Goal: Communication & Community: Share content

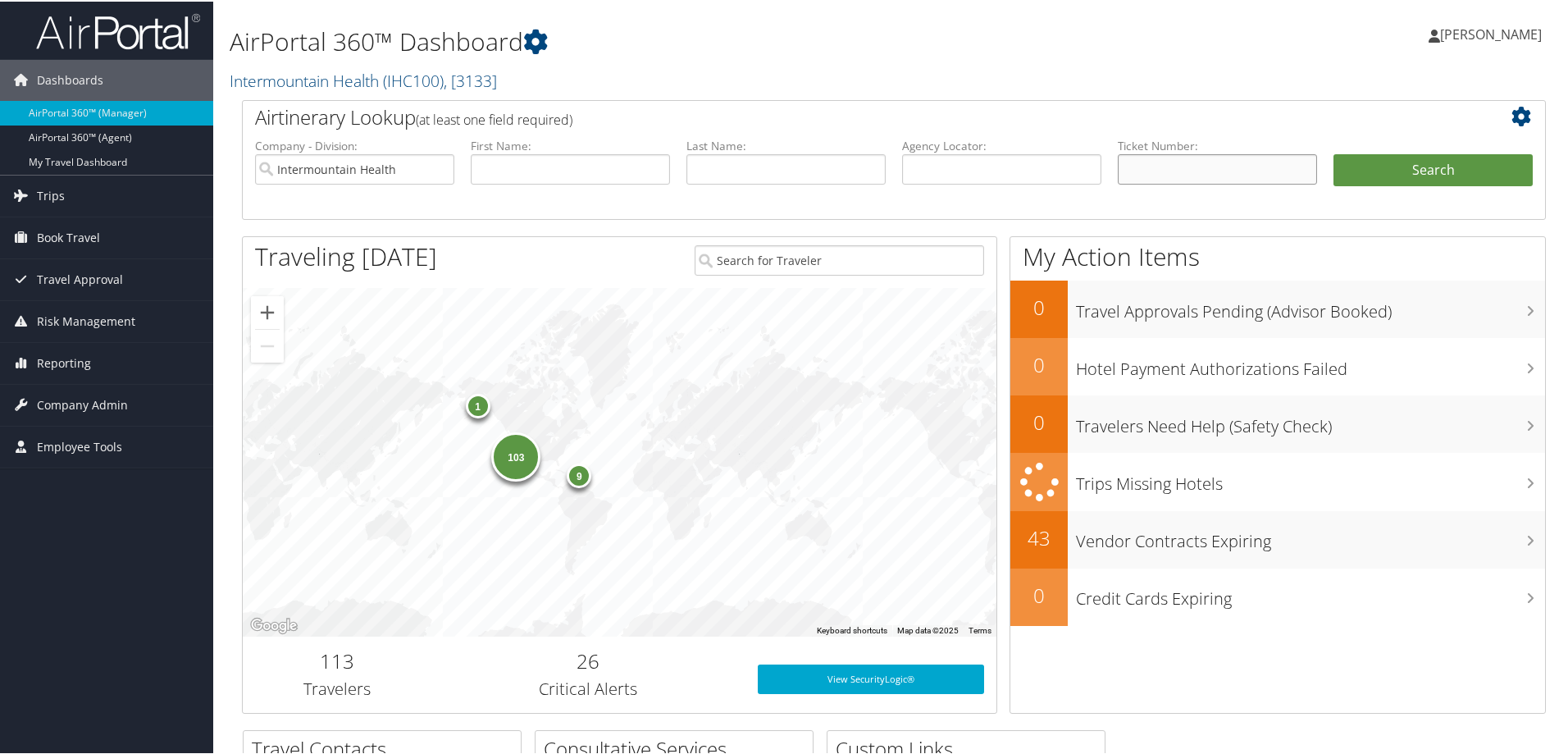
click at [1129, 163] on input "text" at bounding box center [1217, 167] width 199 height 30
paste input "0017310160870"
type input "0017310160870"
click at [1382, 173] on button "Search" at bounding box center [1433, 169] width 199 height 33
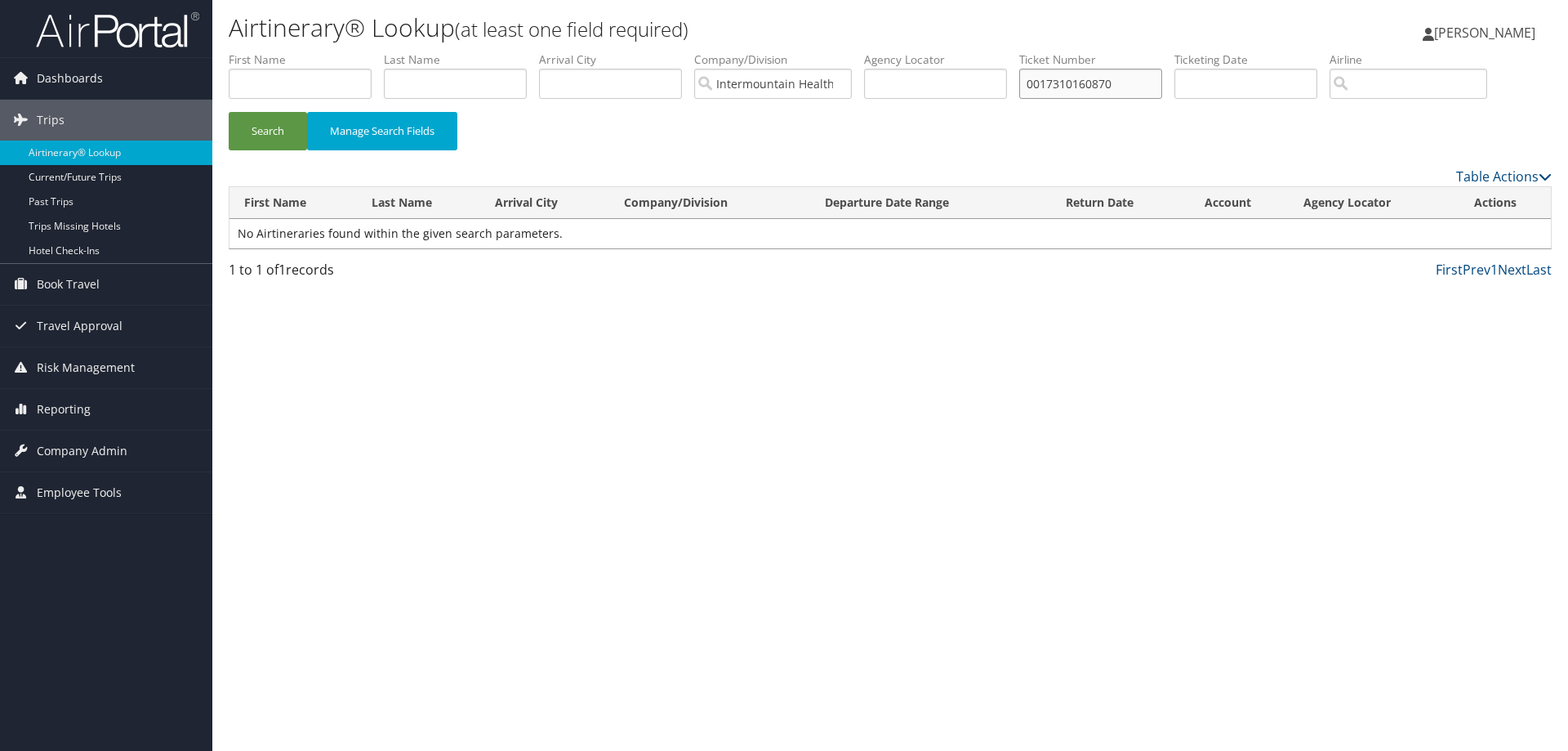
drag, startPoint x: 1097, startPoint y: 88, endPoint x: 1025, endPoint y: 76, distance: 73.0
click at [1025, 52] on ul "First Name Last Name Departure City Arrival City Company/Division Intermountain…" at bounding box center [890, 52] width 1323 height 0
paste input "0017310160864"
type input "0017310160864"
click at [254, 140] on button "Search" at bounding box center [268, 131] width 79 height 38
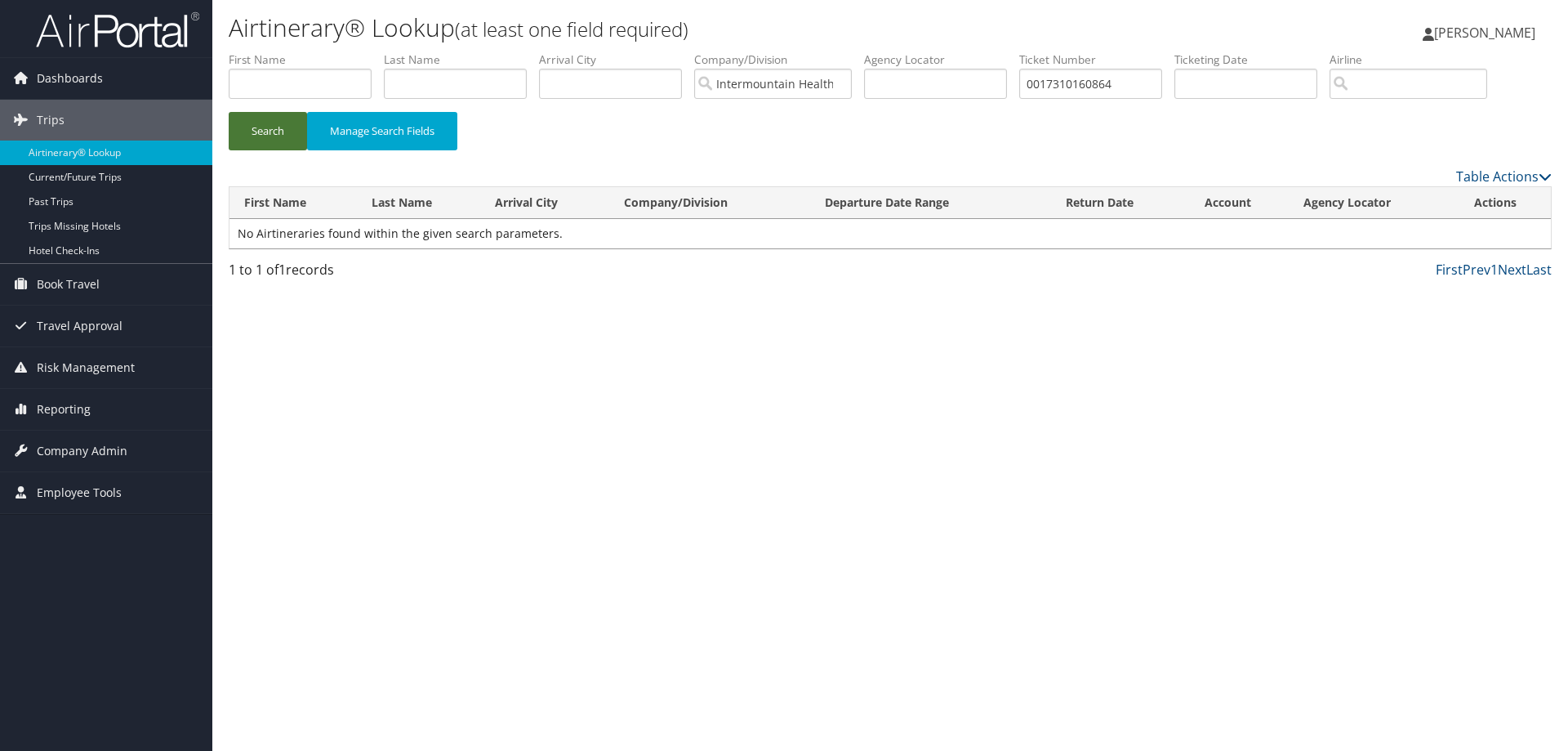
click at [254, 140] on button "Search" at bounding box center [268, 131] width 79 height 38
drag, startPoint x: 1115, startPoint y: 83, endPoint x: 1004, endPoint y: 78, distance: 111.1
click at [1004, 52] on ul "First Name Last Name Departure City Arrival City Company/Division Intermountain…" at bounding box center [890, 52] width 1323 height 0
click at [1202, 88] on input "text" at bounding box center [1246, 83] width 143 height 30
click at [955, 88] on input "text" at bounding box center [935, 83] width 143 height 30
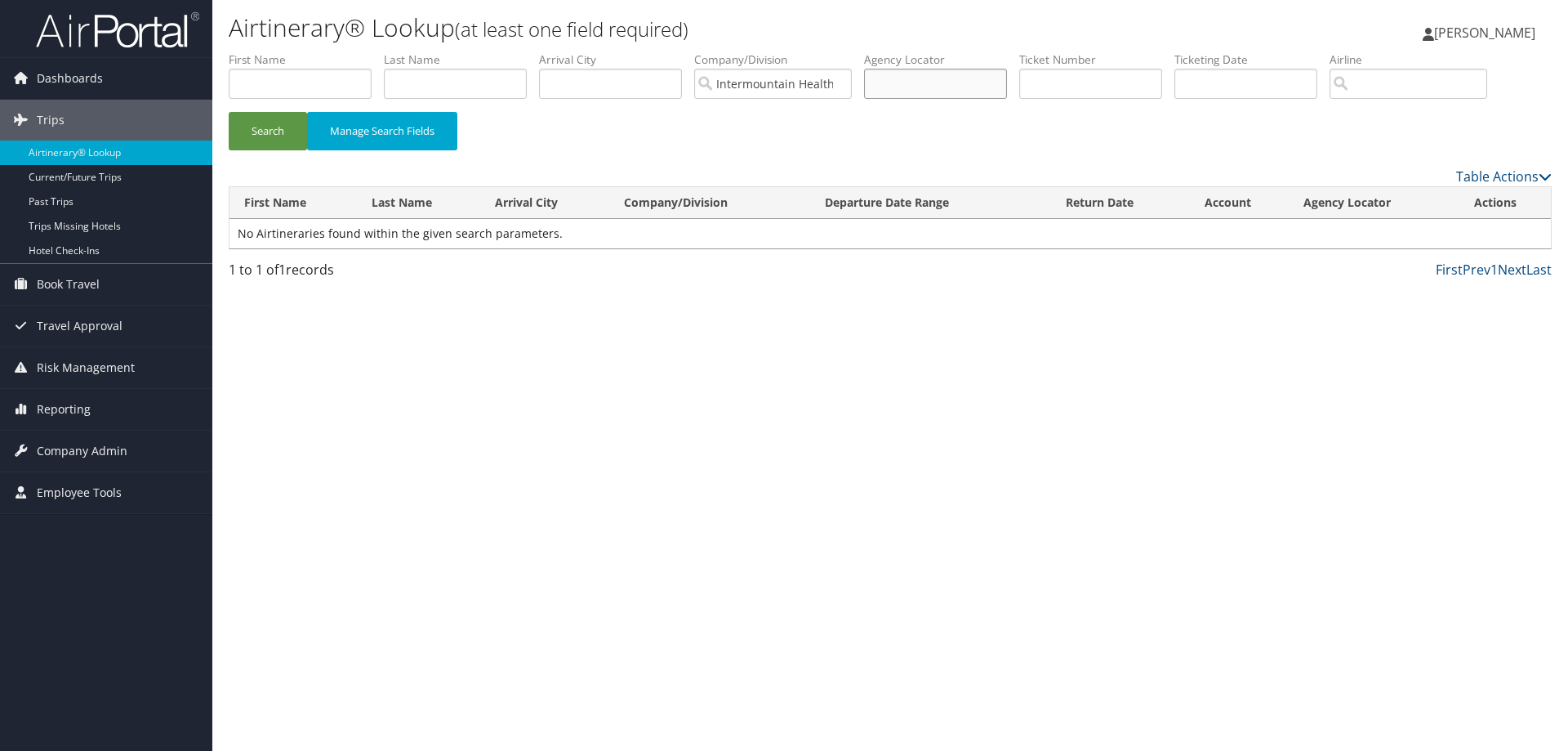
paste input "D7029M"
type input "D7029M"
click at [253, 130] on button "Search" at bounding box center [268, 131] width 79 height 38
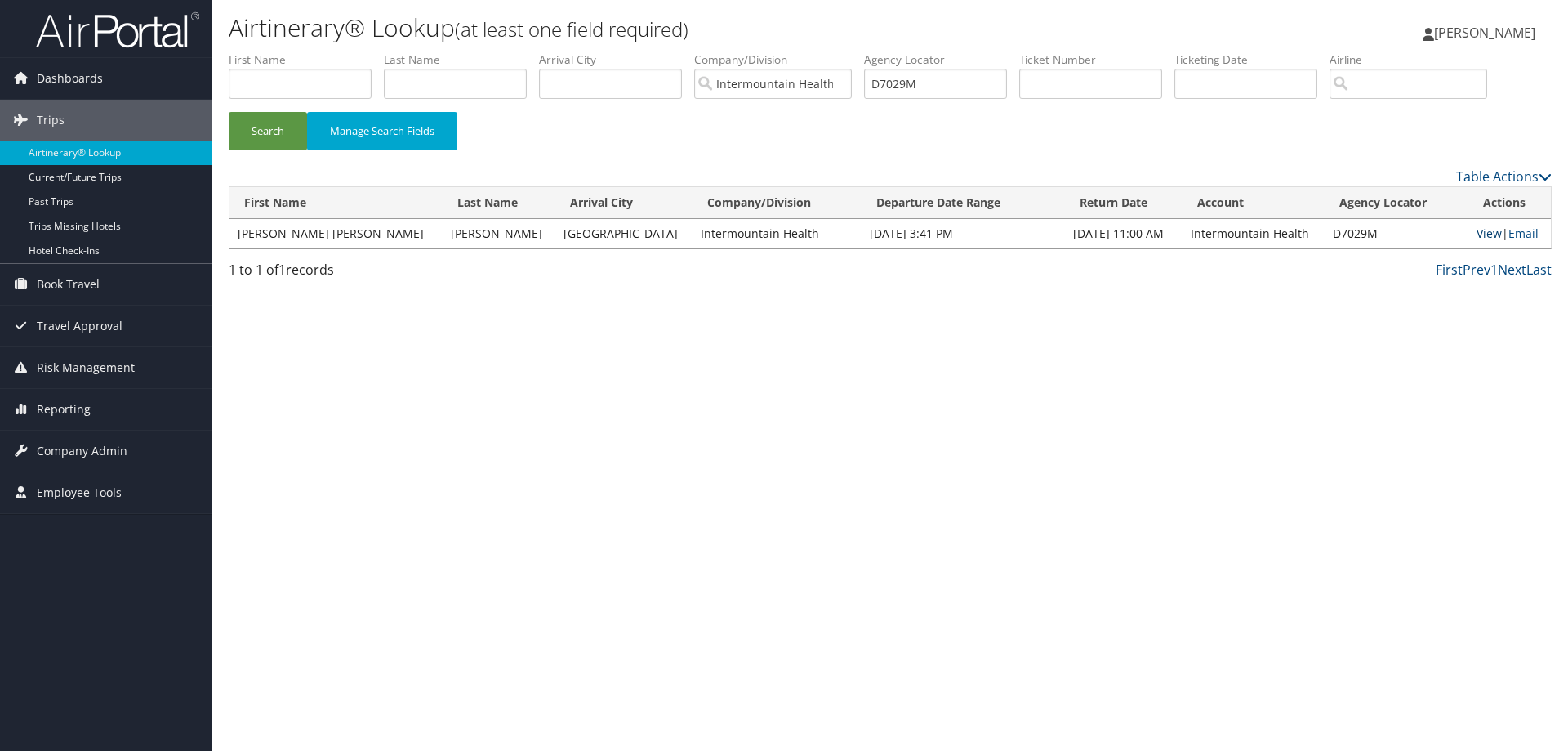
click at [1477, 236] on link "View" at bounding box center [1489, 233] width 25 height 15
drag, startPoint x: 939, startPoint y: 87, endPoint x: 856, endPoint y: 82, distance: 83.2
click at [856, 52] on ul "First Name Last Name Departure City Arrival City Company/Division Intermountain…" at bounding box center [890, 52] width 1323 height 0
paste input "D702SJ/"
type input "D702SJ"
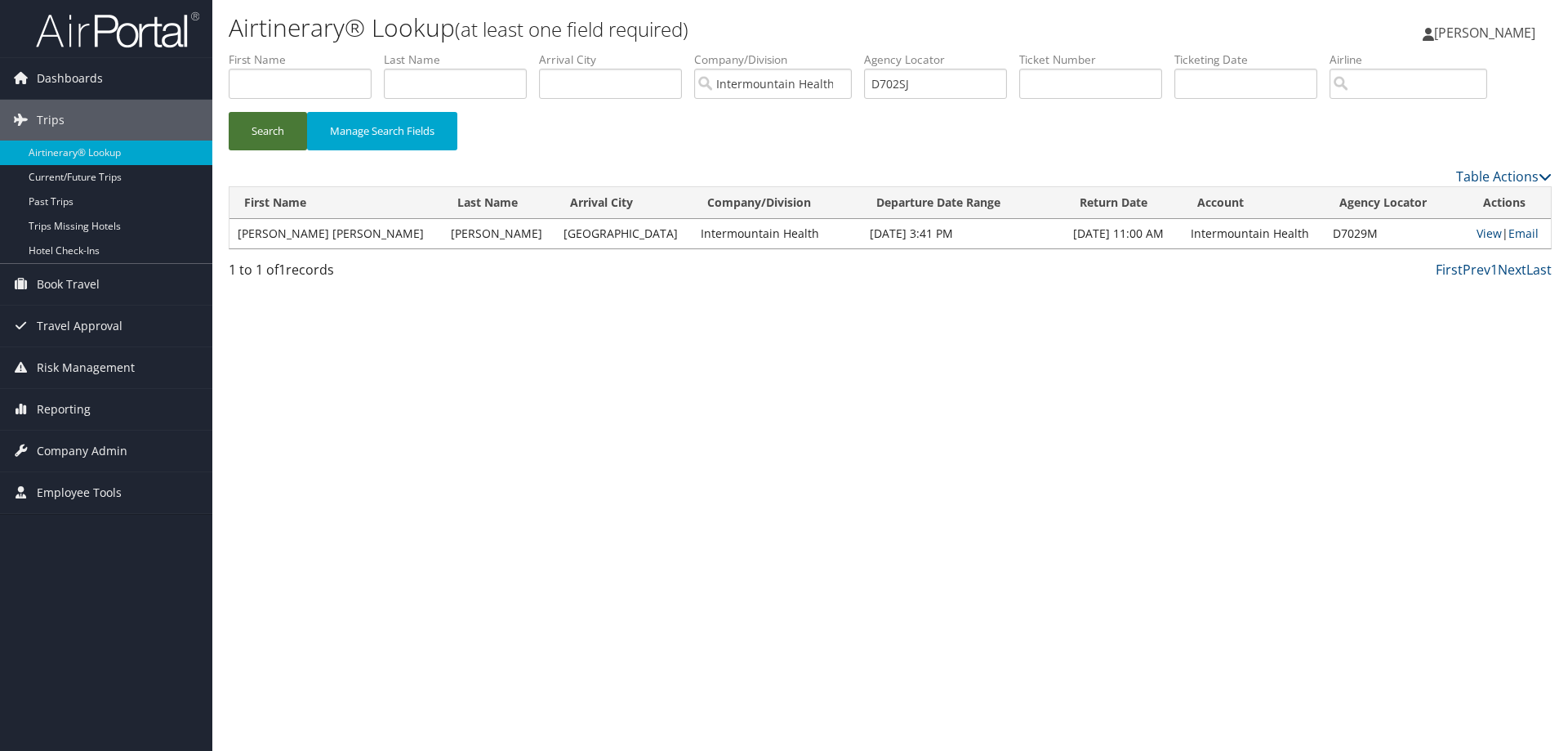
click at [268, 131] on button "Search" at bounding box center [268, 131] width 79 height 38
click at [1477, 237] on link "View" at bounding box center [1489, 233] width 25 height 15
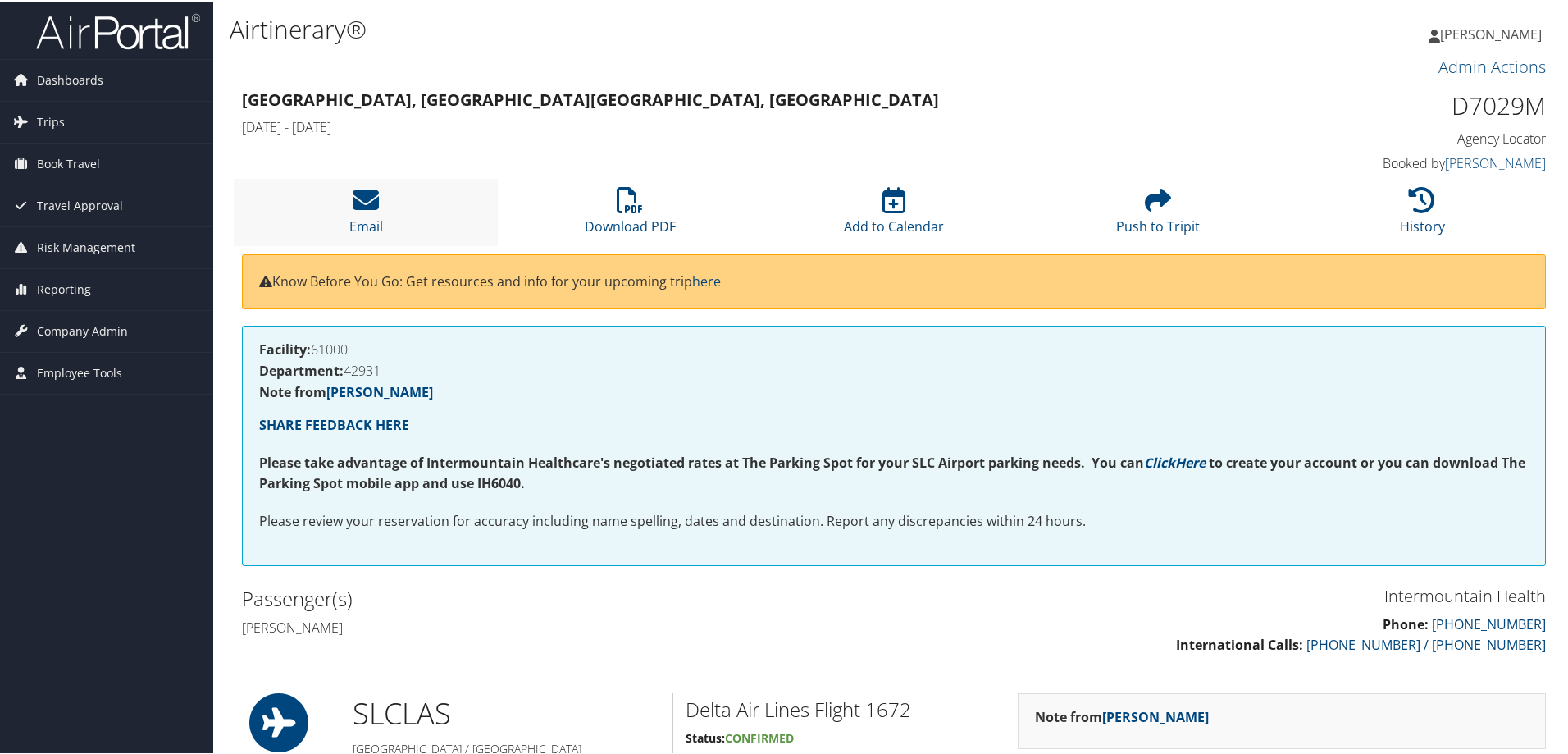
click at [365, 214] on li "Email" at bounding box center [365, 210] width 264 height 66
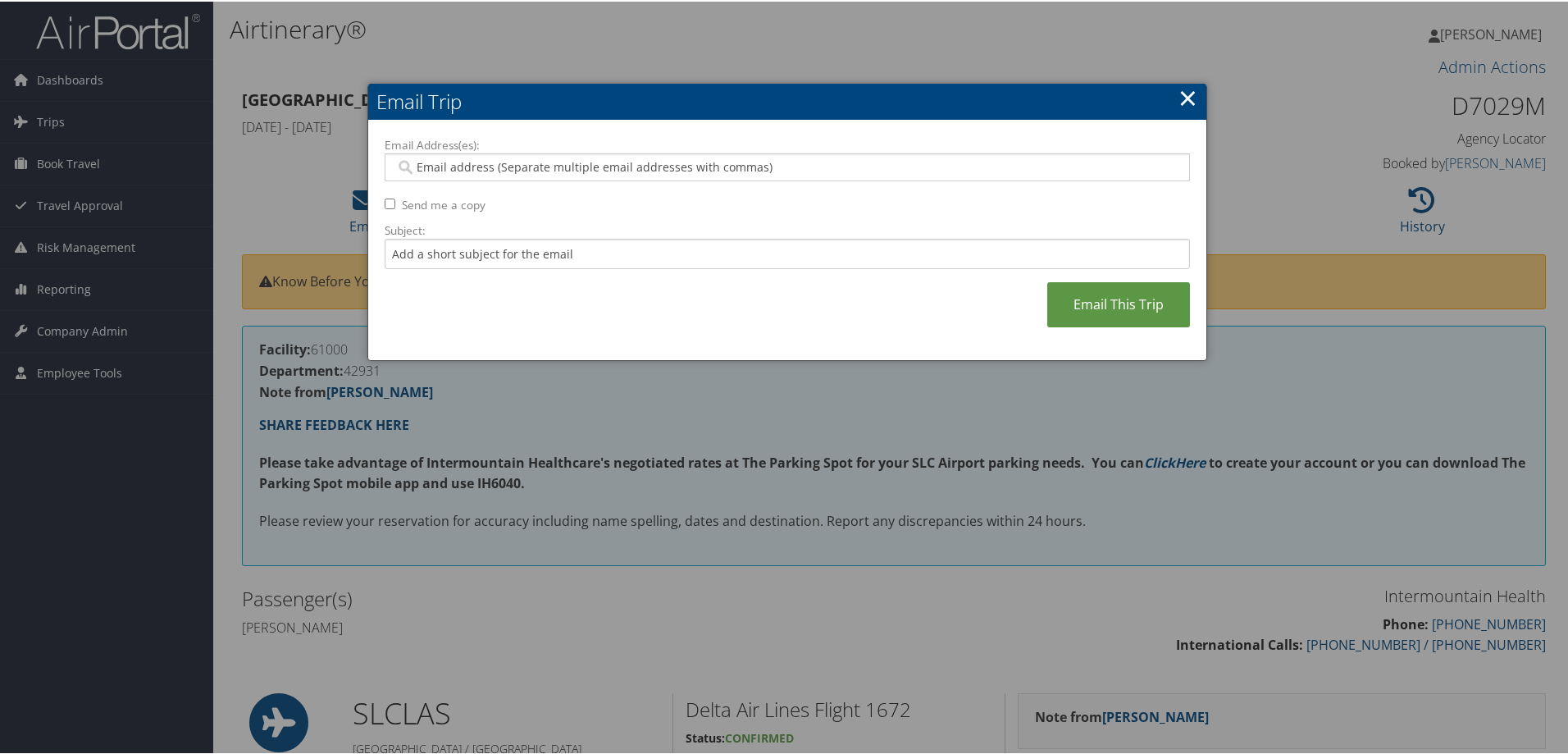
click at [449, 170] on input "Email Address(es):" at bounding box center [787, 166] width 784 height 16
paste input "[PERSON_NAME][EMAIL_ADDRESS][PERSON_NAME][DOMAIN_NAME]"
type input "[PERSON_NAME][EMAIL_ADDRESS][PERSON_NAME][DOMAIN_NAME]"
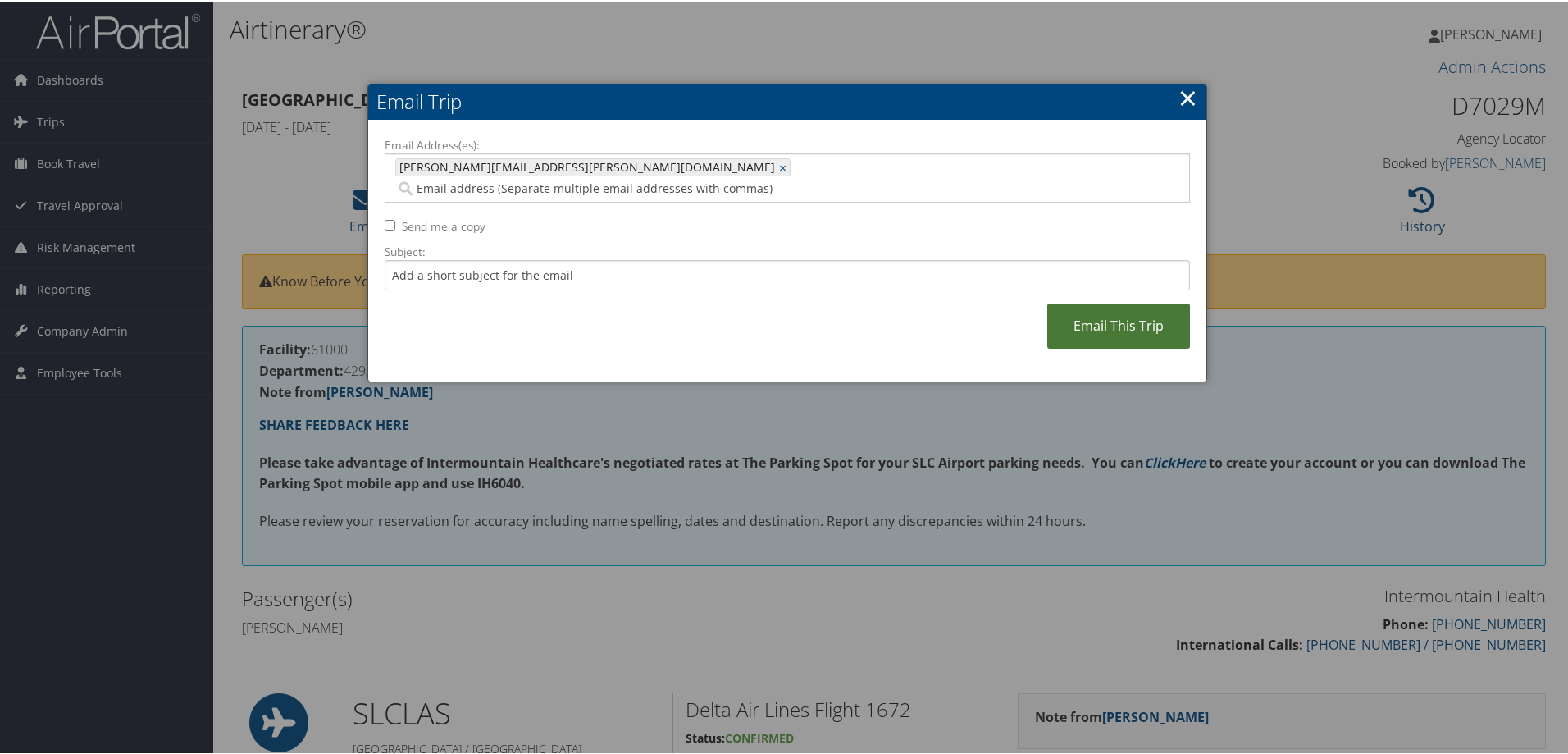
click at [1083, 307] on link "Email This Trip" at bounding box center [1118, 325] width 143 height 45
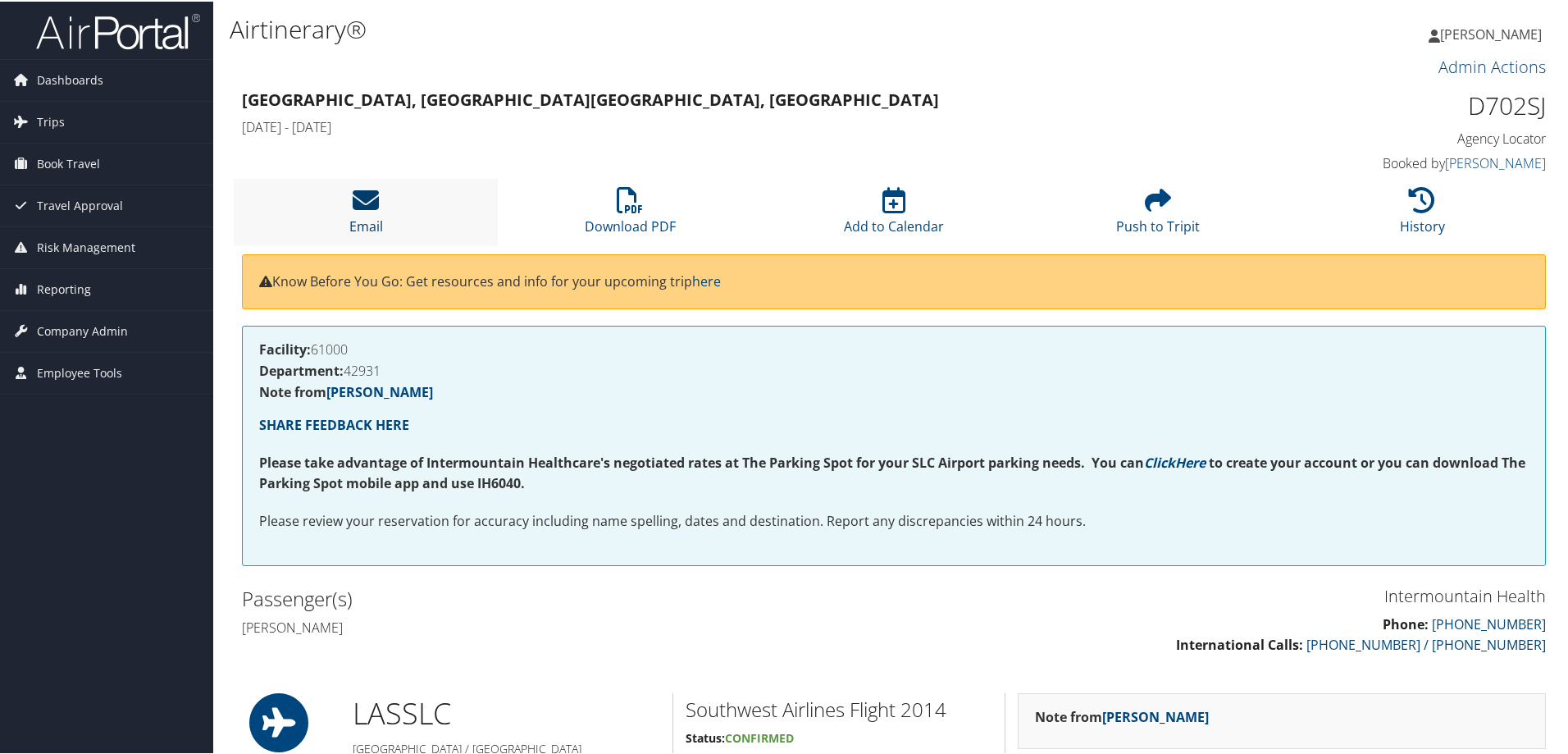
click at [369, 199] on icon at bounding box center [365, 198] width 26 height 26
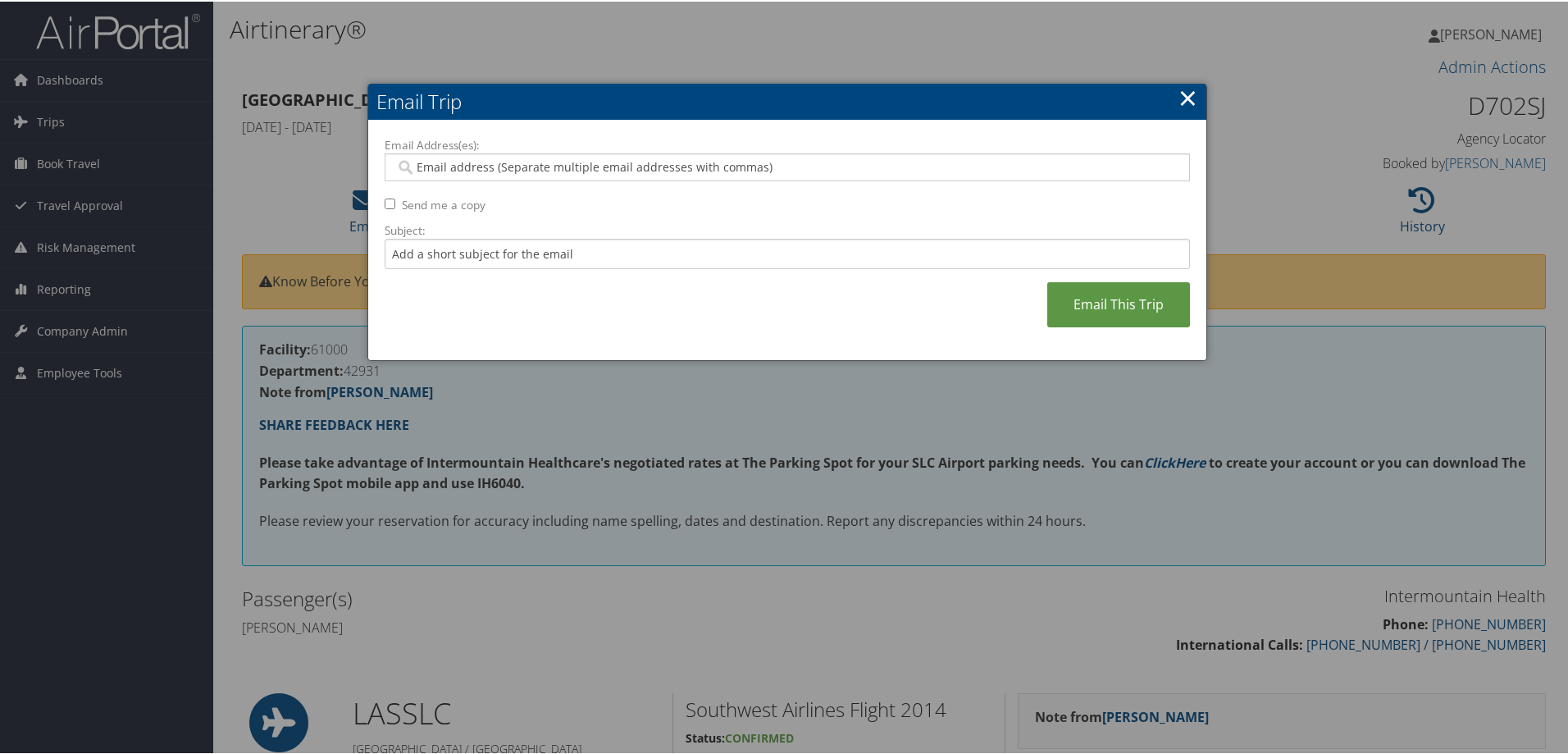
click at [451, 169] on input "Email Address(es):" at bounding box center [787, 166] width 784 height 16
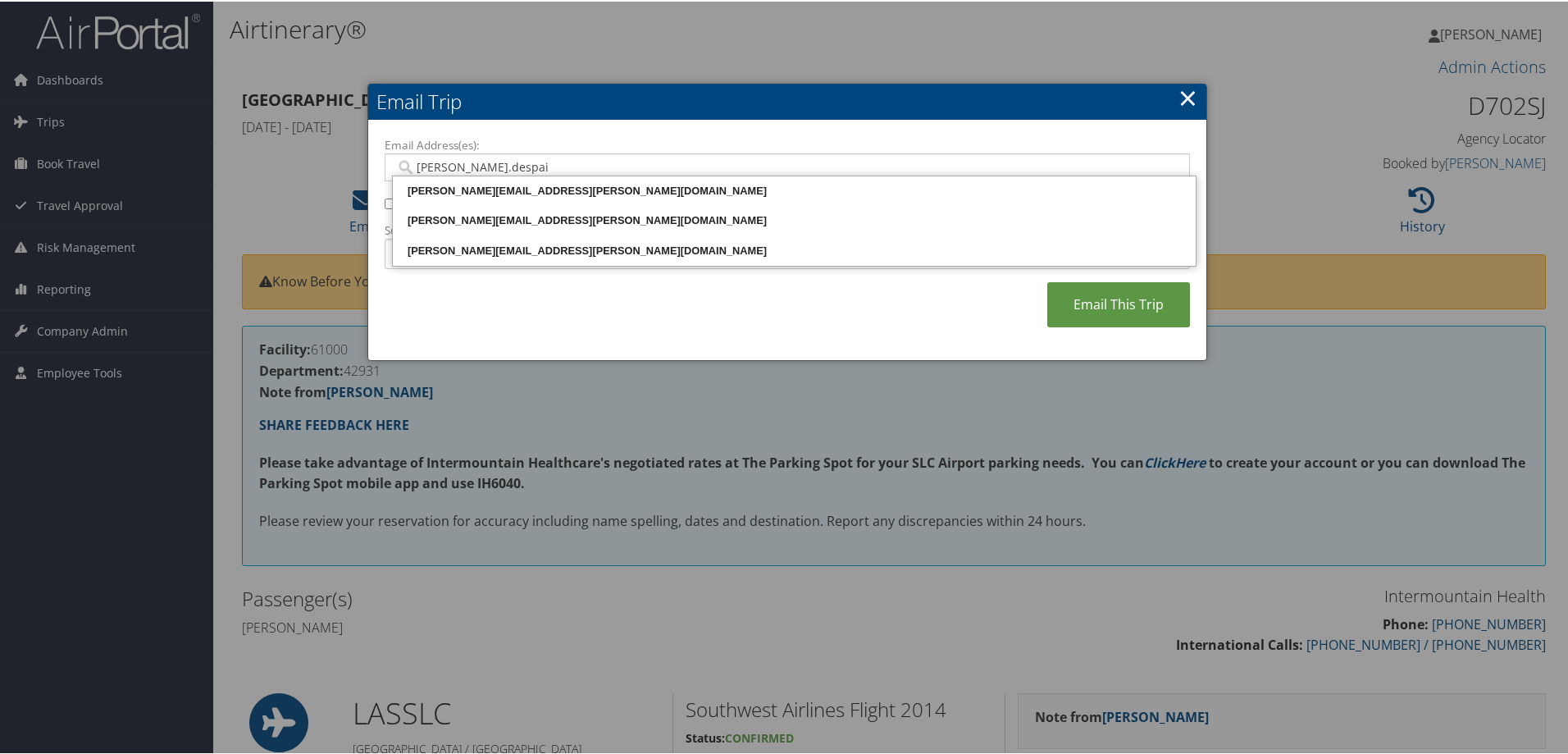
type input "amy.despain"
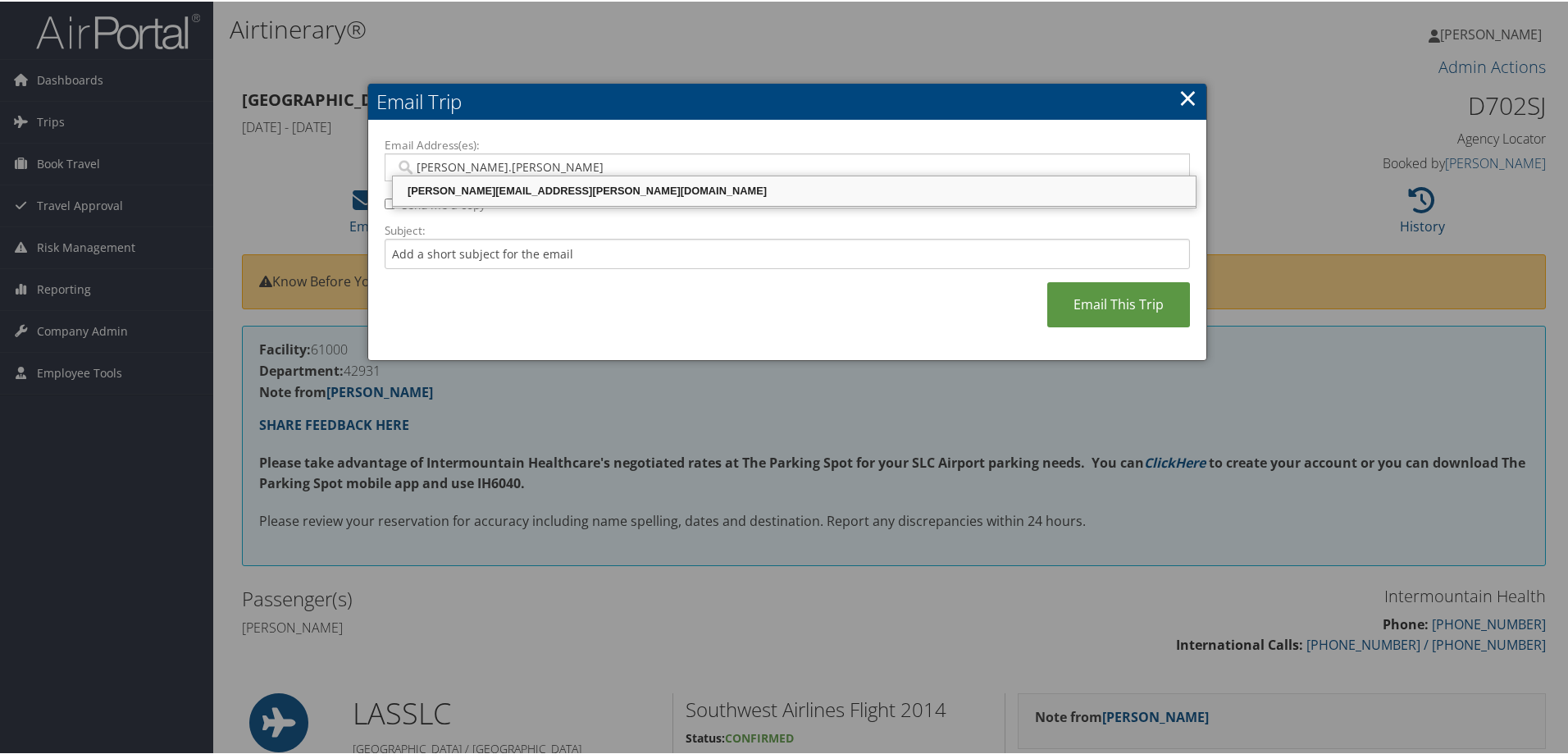
click at [574, 195] on div "AMY.DESPAIN@SELECTHEALTH.ORG" at bounding box center [794, 189] width 798 height 16
type input "AMY.DESPAIN@SELECTHEALTH.ORG"
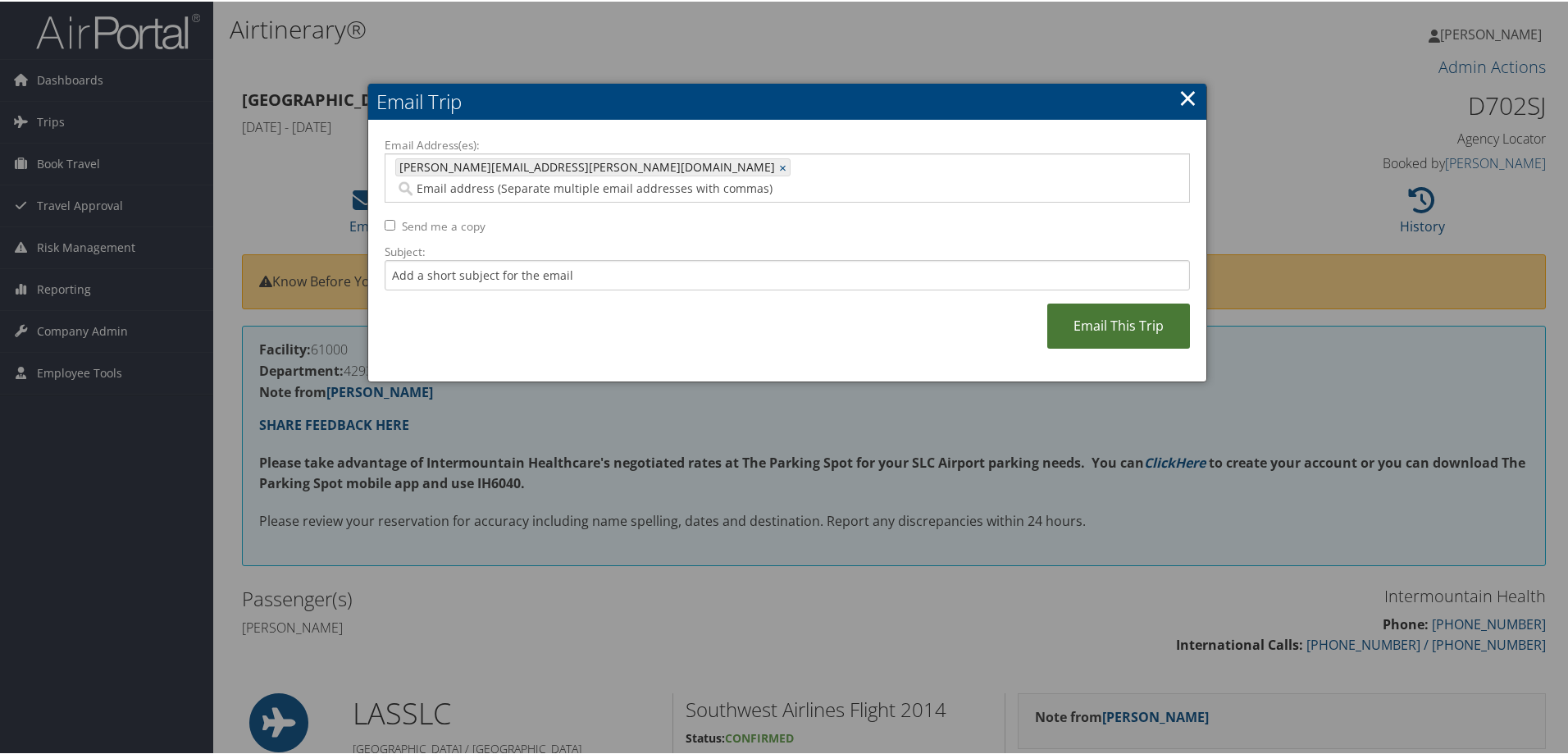
drag, startPoint x: 1101, startPoint y: 297, endPoint x: 1127, endPoint y: 287, distance: 27.9
click at [1098, 302] on link "Email This Trip" at bounding box center [1118, 325] width 143 height 45
